Goal: Obtain resource: Download file/media

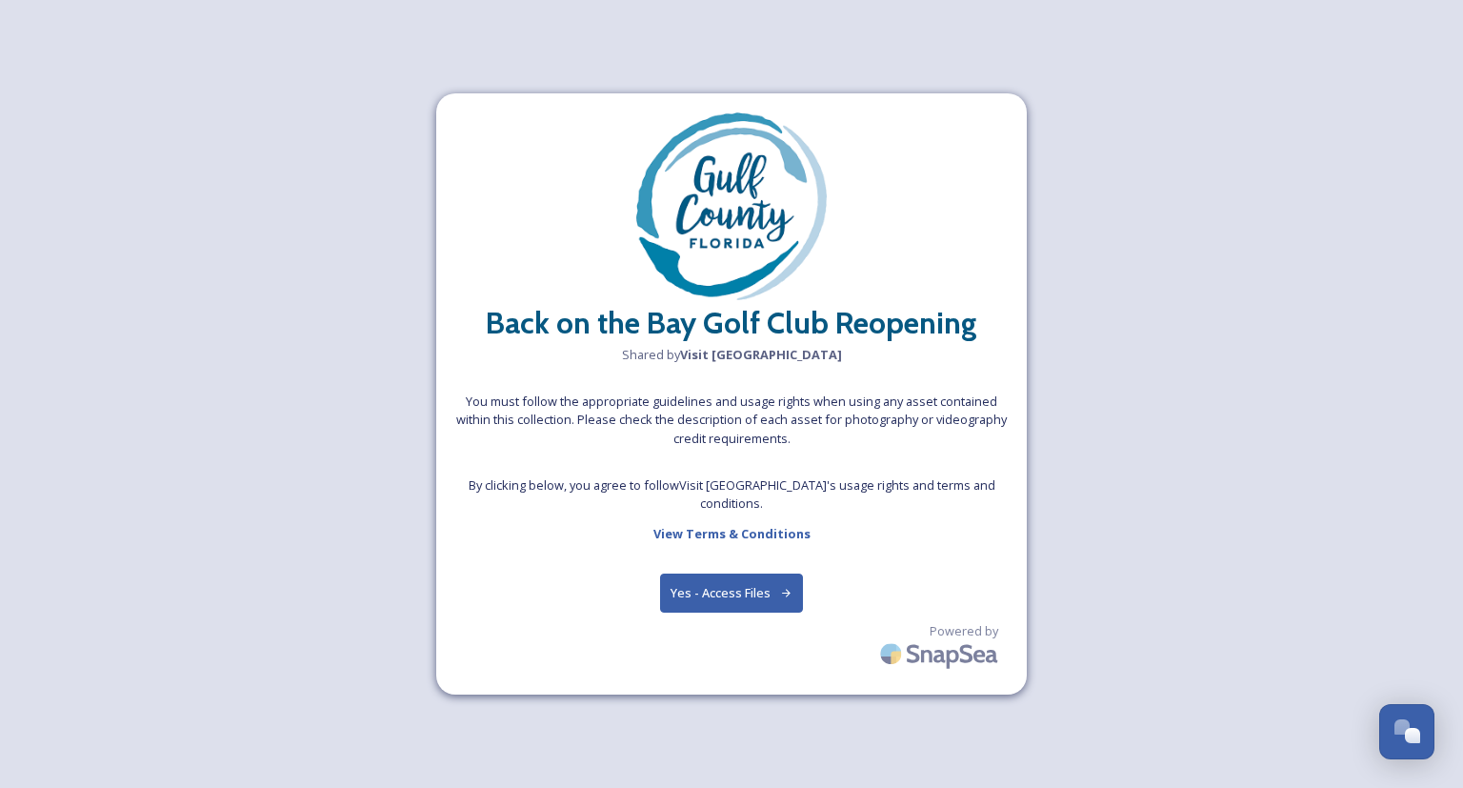
click at [726, 585] on button "Yes - Access Files" at bounding box center [731, 592] width 143 height 39
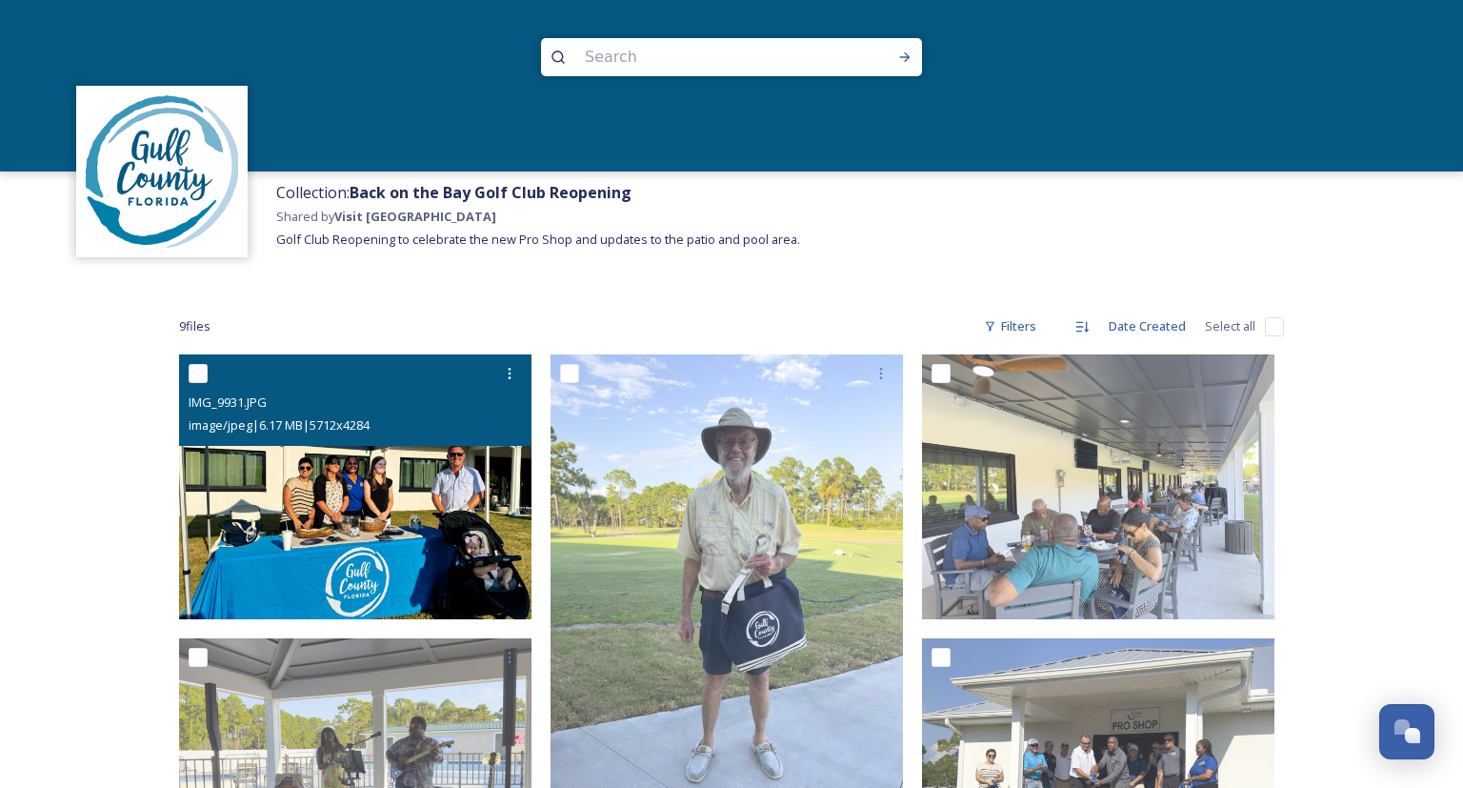
click at [295, 501] on img at bounding box center [355, 486] width 352 height 265
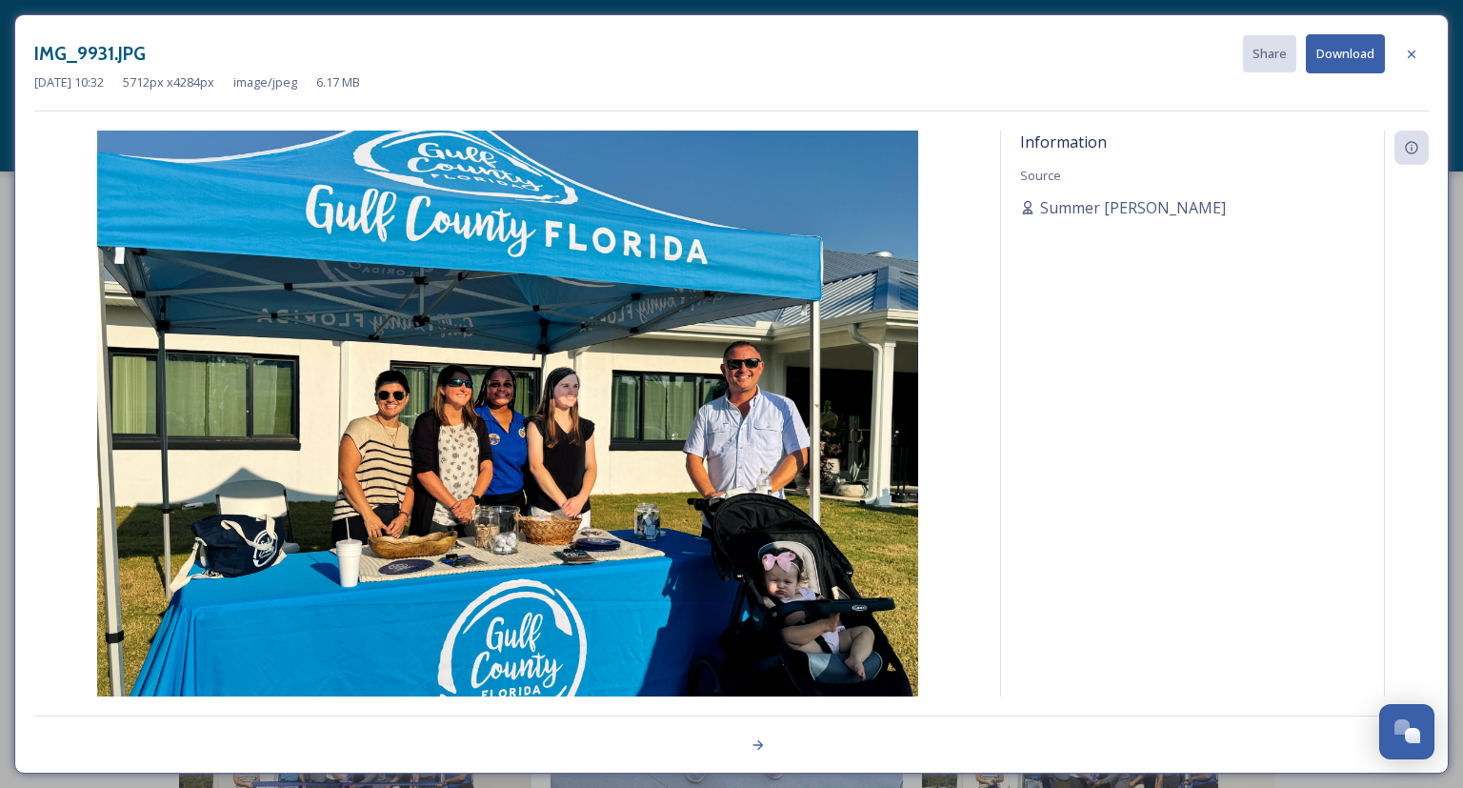
click at [775, 446] on img at bounding box center [507, 438] width 947 height 616
click at [983, 434] on div "Information Source Summer [PERSON_NAME]" at bounding box center [731, 413] width 1394 height 566
click at [759, 740] on icon at bounding box center [758, 744] width 15 height 15
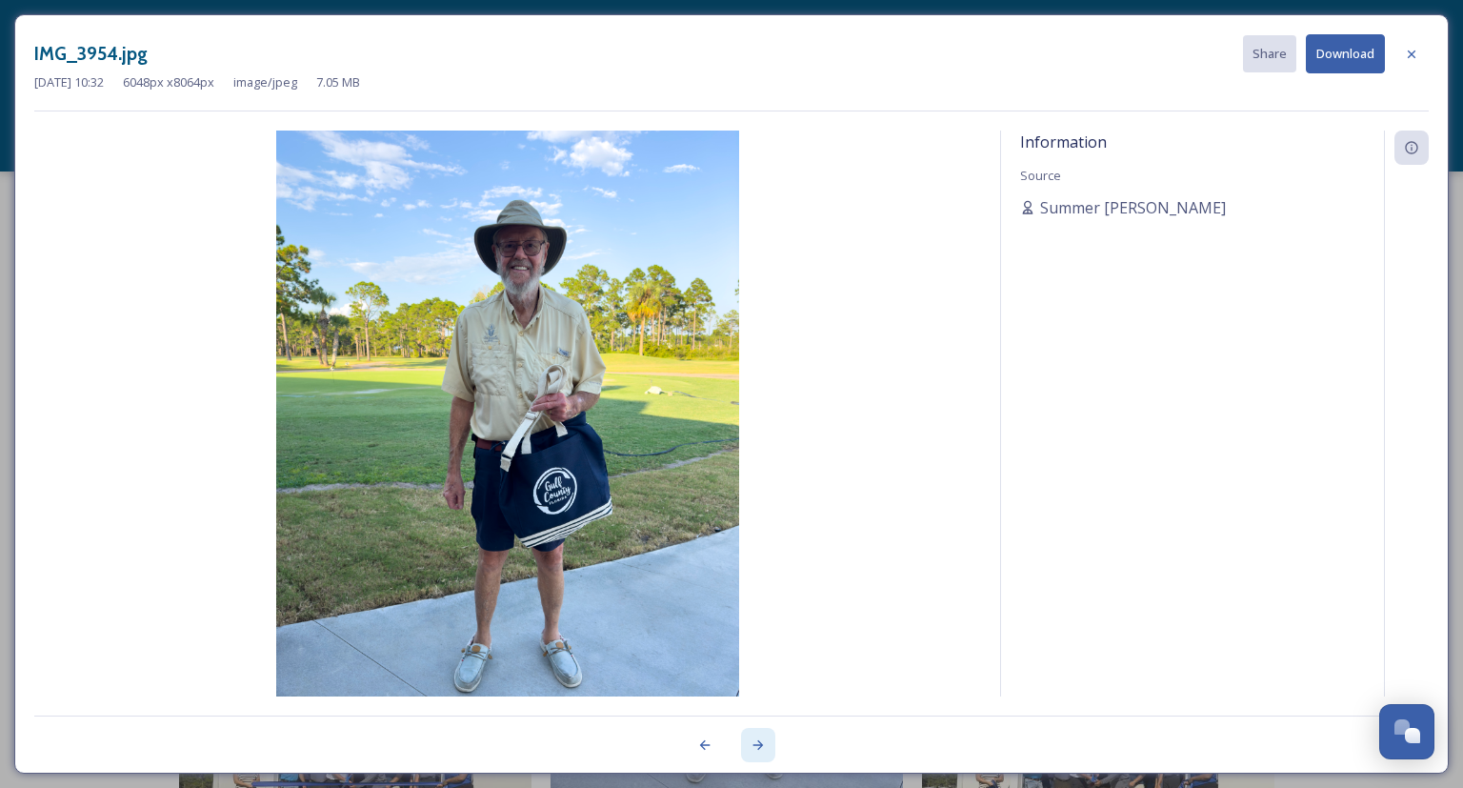
click at [757, 745] on icon at bounding box center [758, 745] width 10 height 10
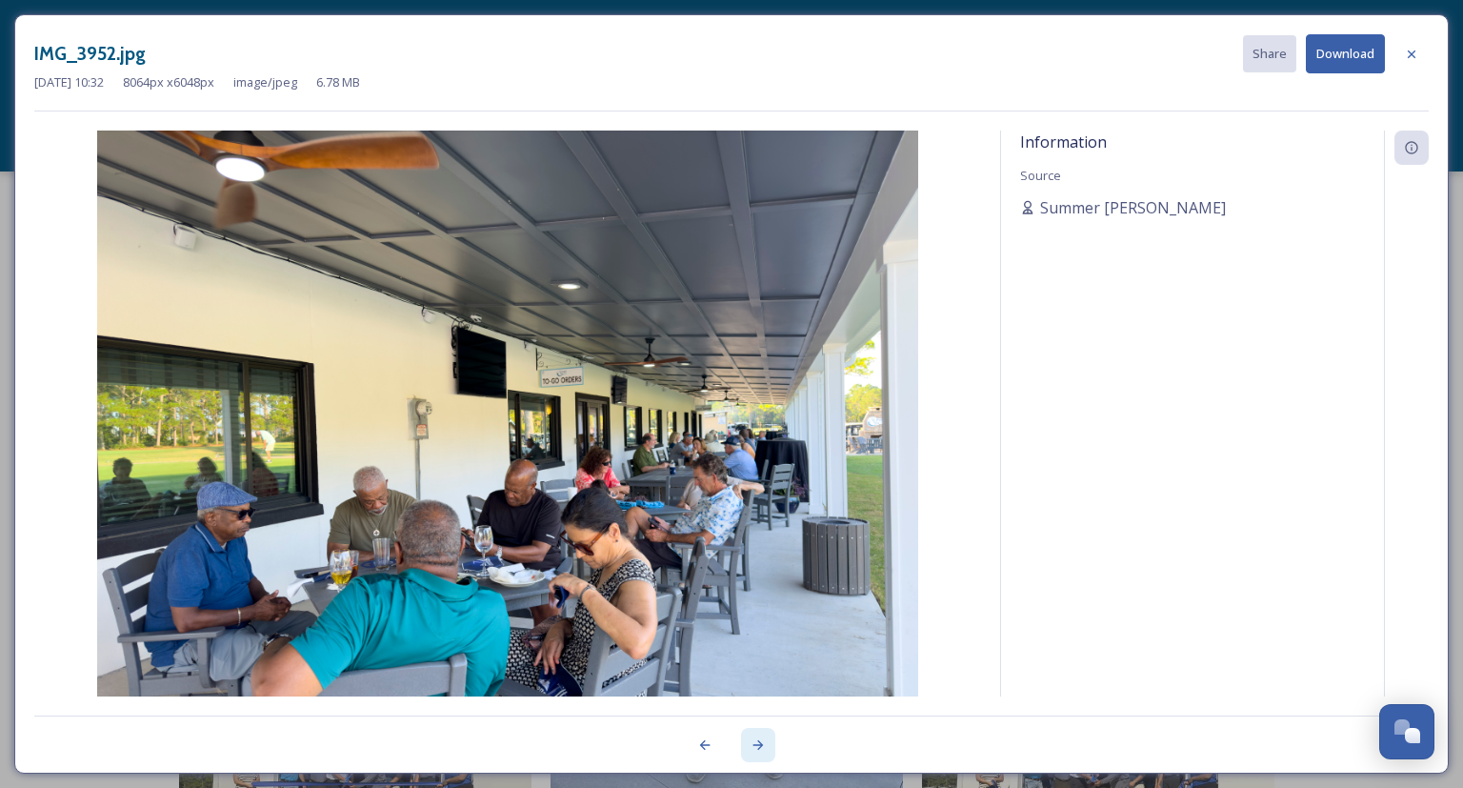
click at [759, 745] on icon at bounding box center [758, 745] width 10 height 10
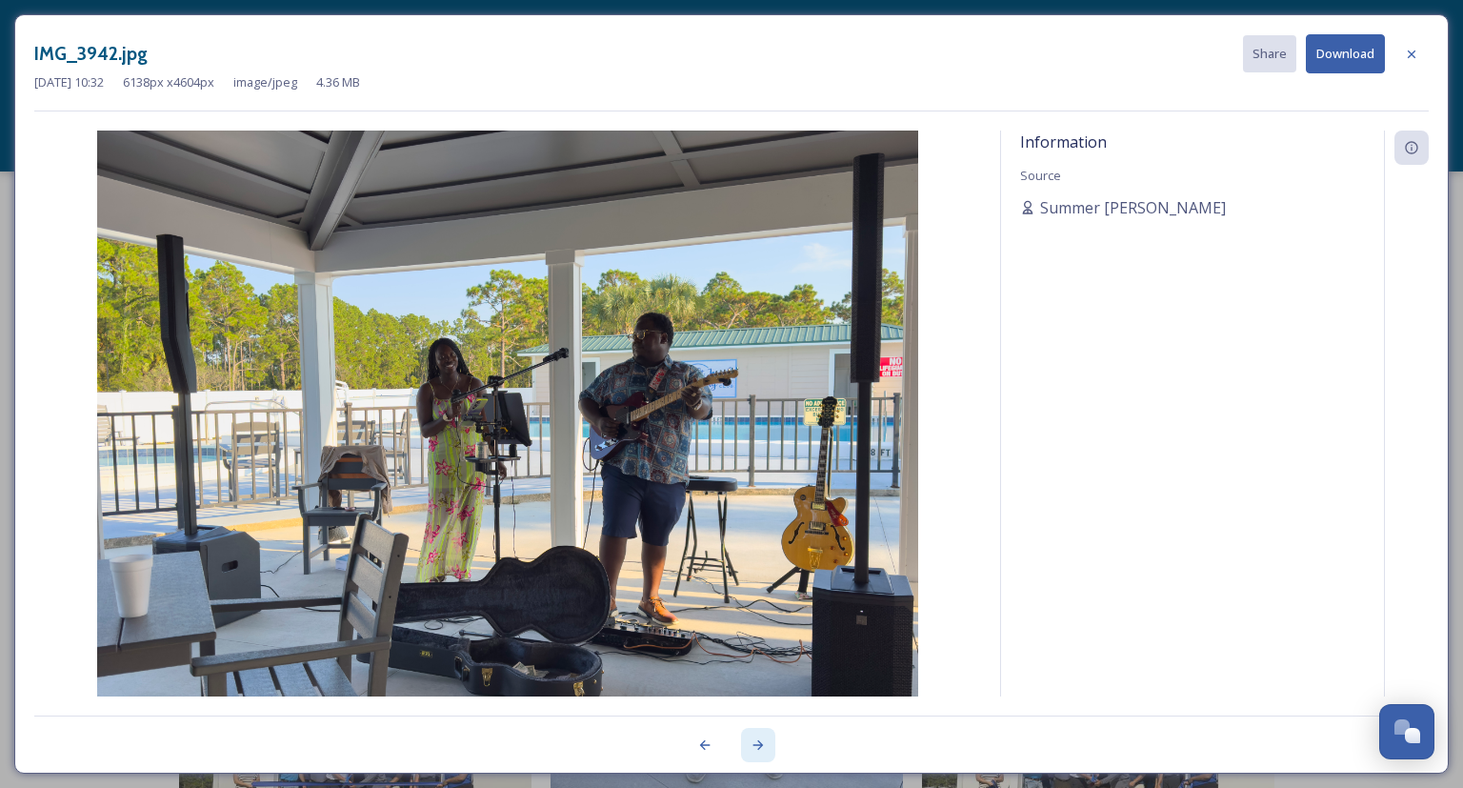
click at [759, 745] on icon at bounding box center [758, 745] width 10 height 10
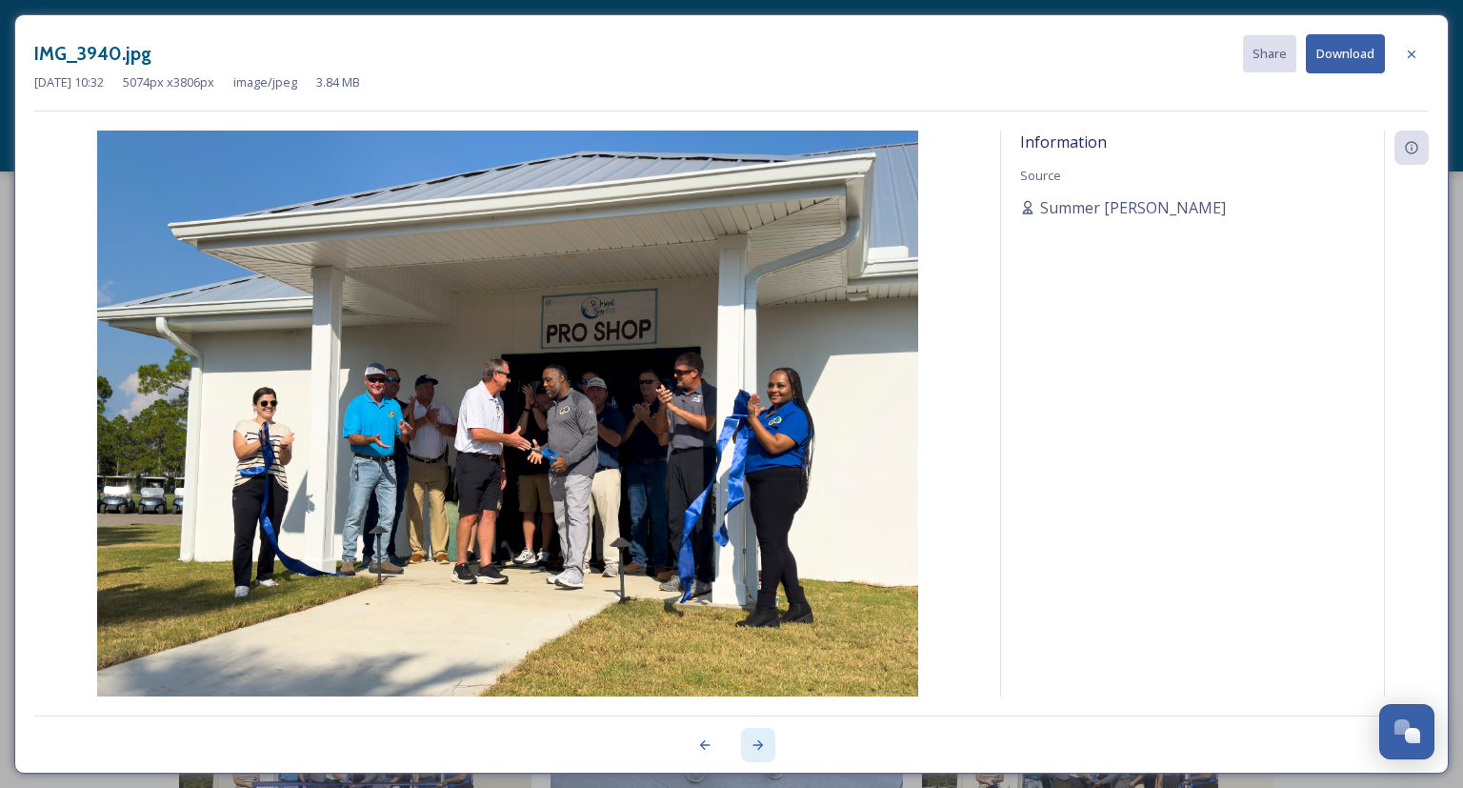
click at [765, 747] on icon at bounding box center [758, 744] width 15 height 15
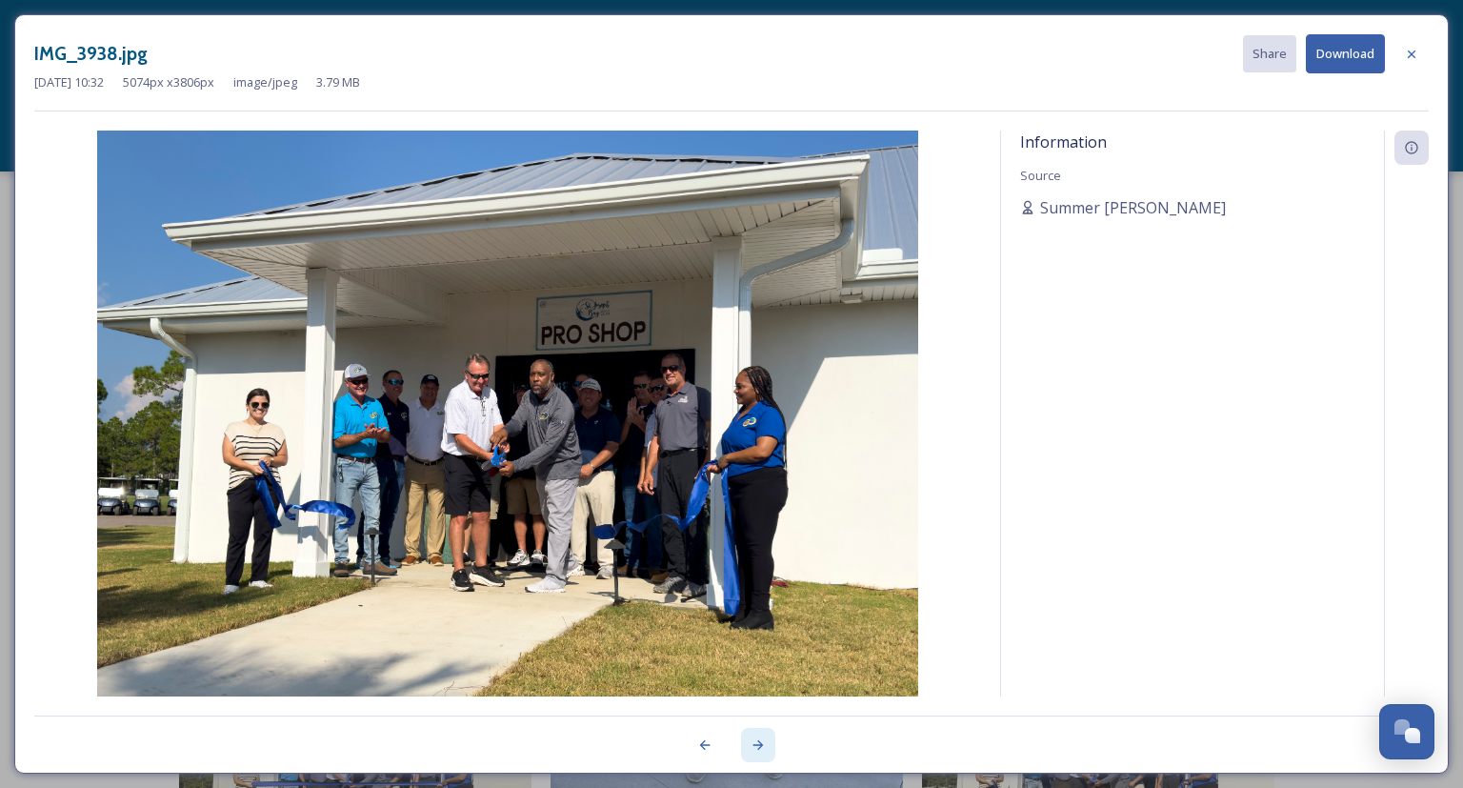
click at [765, 747] on icon at bounding box center [758, 744] width 15 height 15
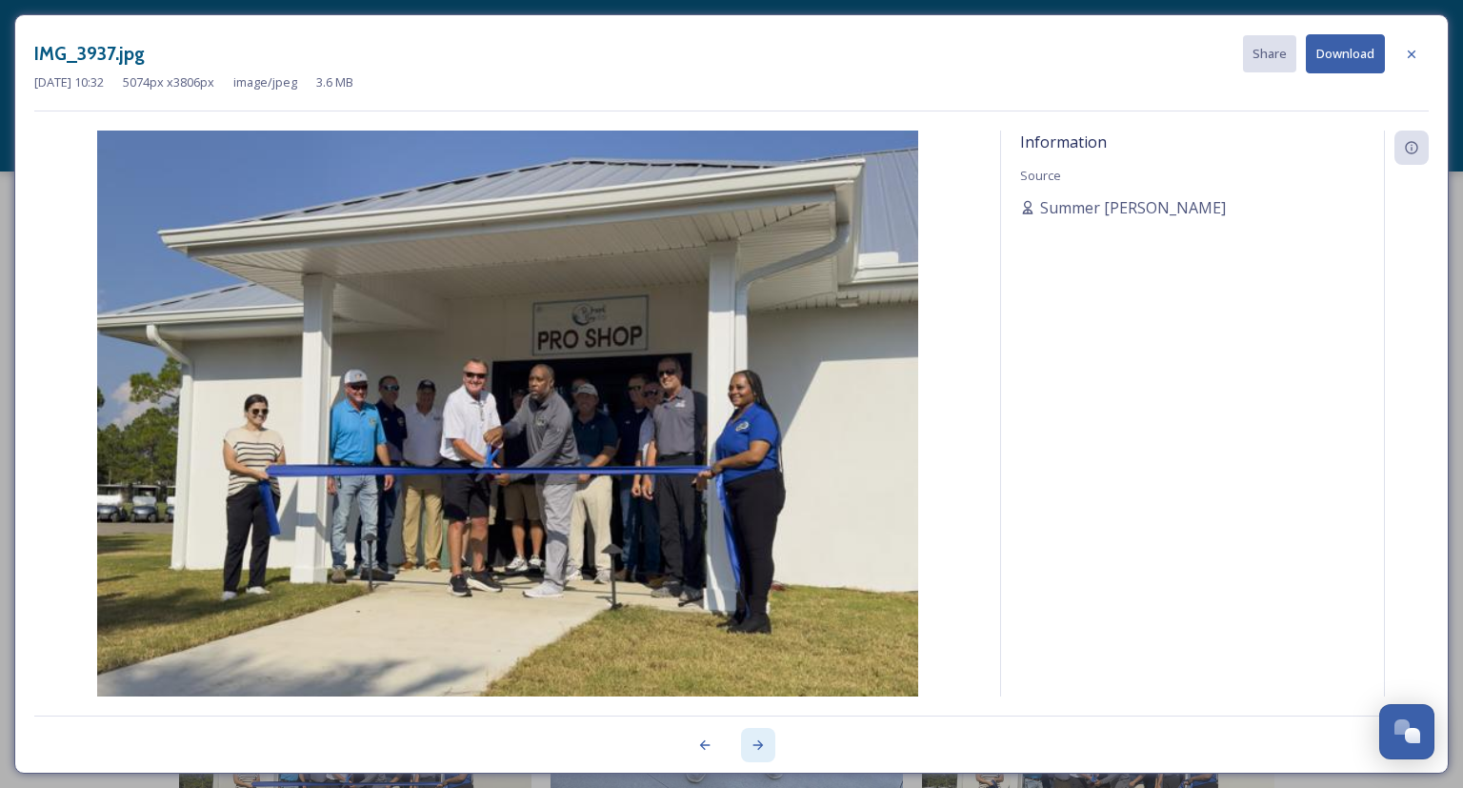
click at [766, 747] on div at bounding box center [758, 745] width 34 height 34
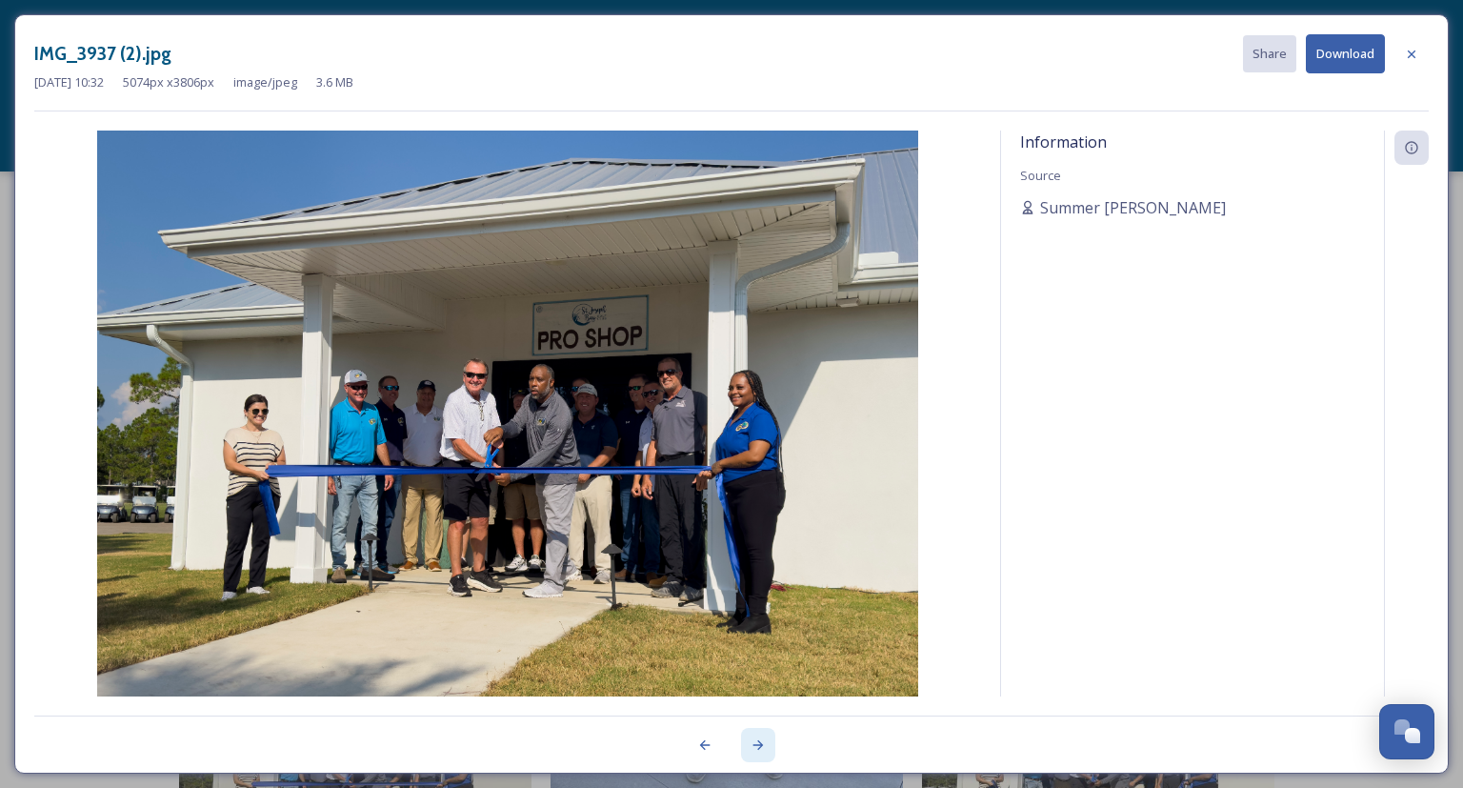
click at [768, 747] on div at bounding box center [758, 745] width 34 height 34
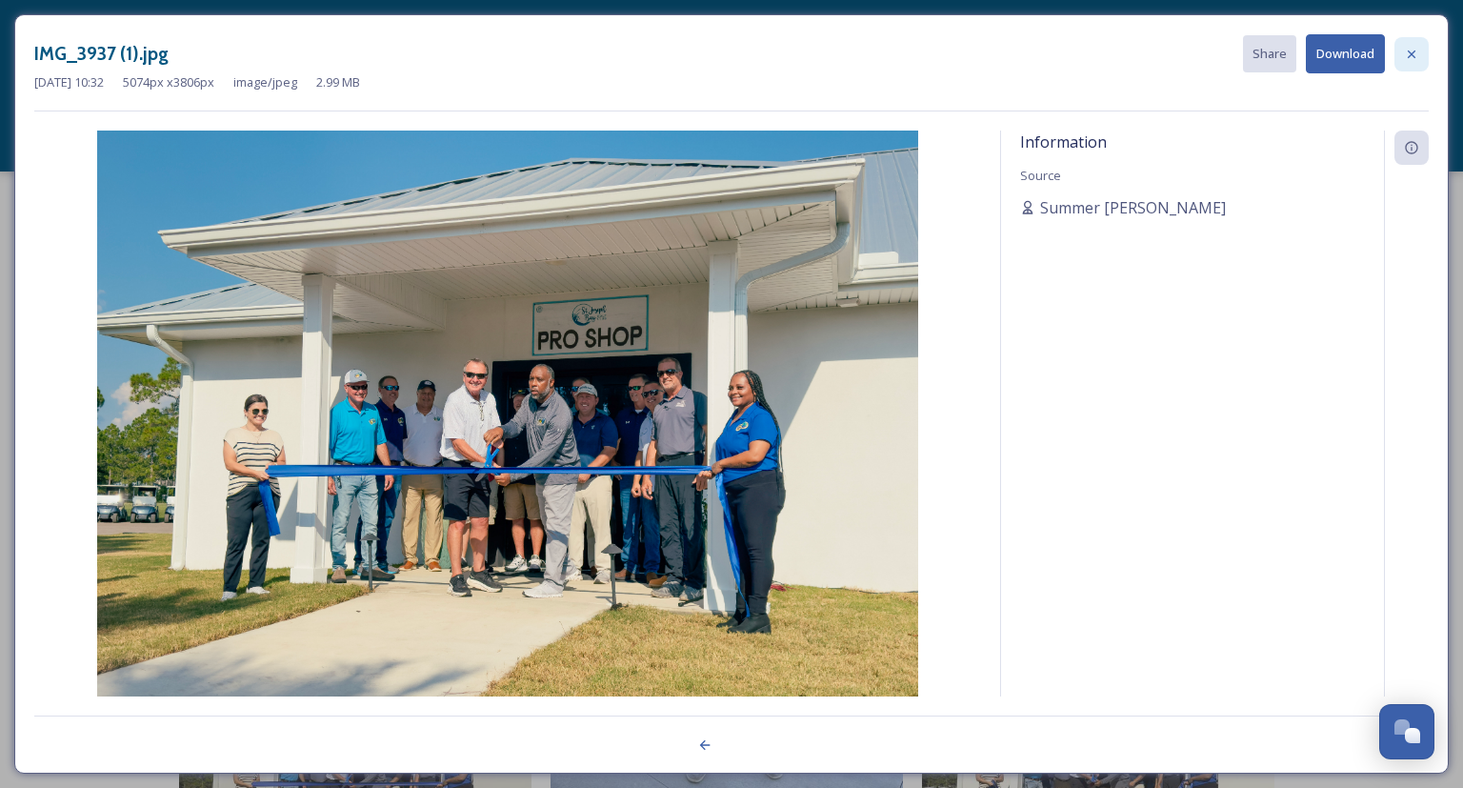
click at [1414, 51] on icon at bounding box center [1412, 54] width 8 height 8
